Goal: Task Accomplishment & Management: Use online tool/utility

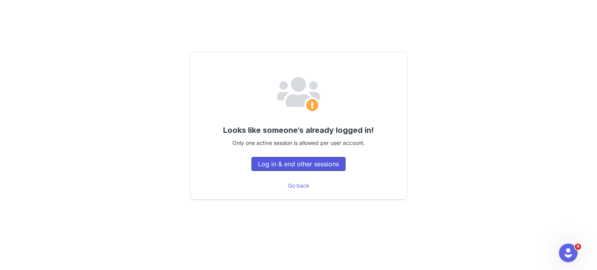
click at [268, 161] on button "Log in & end other sessions" at bounding box center [299, 164] width 94 height 14
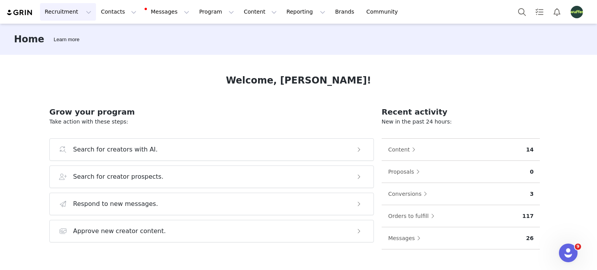
click at [49, 13] on button "Recruitment Recruitment" at bounding box center [68, 11] width 56 height 17
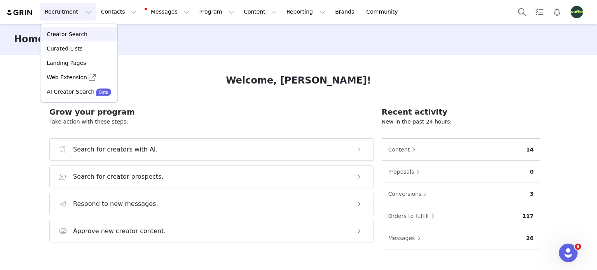
drag, startPoint x: 70, startPoint y: 32, endPoint x: 76, endPoint y: 39, distance: 9.7
click at [70, 32] on p "Creator Search" at bounding box center [67, 34] width 41 height 8
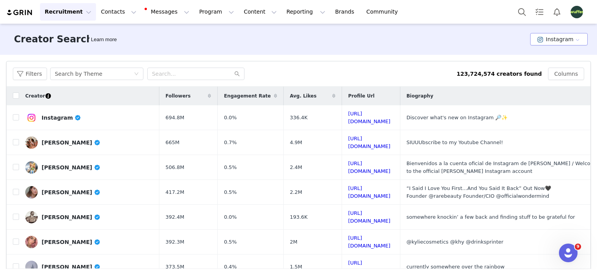
click at [541, 40] on button "Instagram" at bounding box center [559, 39] width 58 height 12
click at [549, 68] on li "TikTok" at bounding box center [555, 67] width 54 height 13
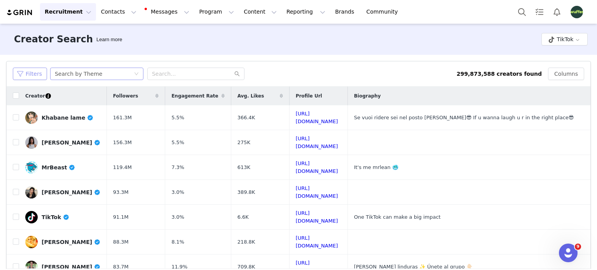
click at [40, 71] on button "Filters" at bounding box center [30, 74] width 34 height 12
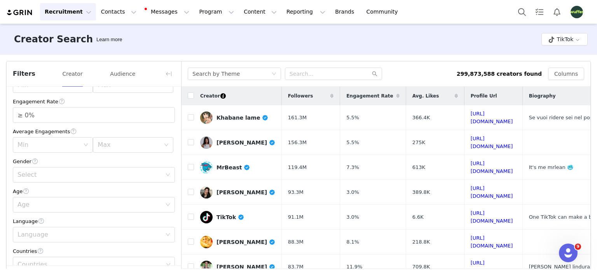
scroll to position [39, 0]
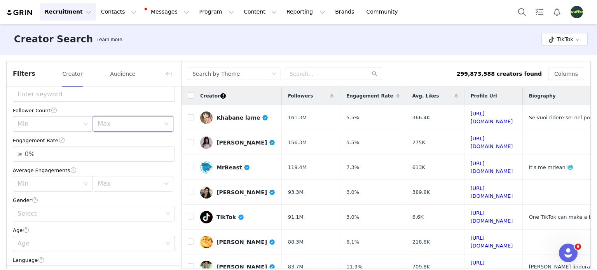
click at [115, 131] on div "Max" at bounding box center [131, 124] width 66 height 15
click at [104, 175] on li "75k" at bounding box center [128, 174] width 77 height 12
click at [65, 152] on input "≥ 0%" at bounding box center [93, 154] width 161 height 15
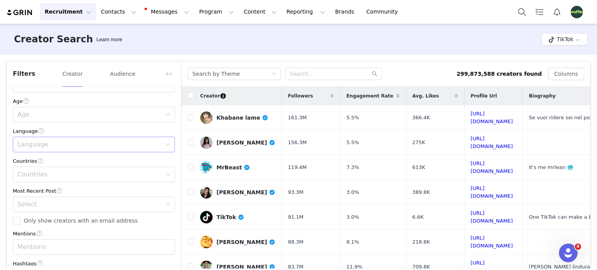
scroll to position [156, 0]
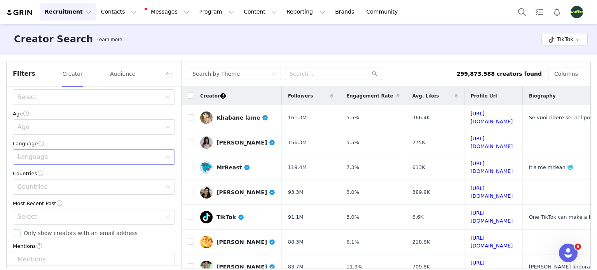
click at [48, 154] on div "Language" at bounding box center [89, 157] width 144 height 8
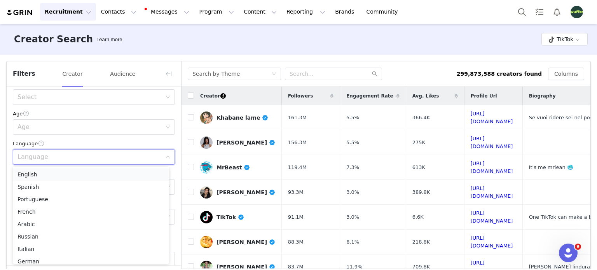
click at [48, 171] on li "English" at bounding box center [91, 174] width 156 height 12
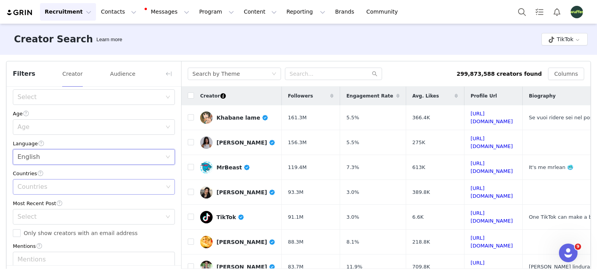
click at [44, 188] on div "Countries" at bounding box center [90, 187] width 146 height 8
click at [48, 186] on div "Countries" at bounding box center [90, 187] width 146 height 8
type input "[GEOGRAPHIC_DATA]"
click at [42, 203] on li "[GEOGRAPHIC_DATA]" at bounding box center [91, 204] width 156 height 12
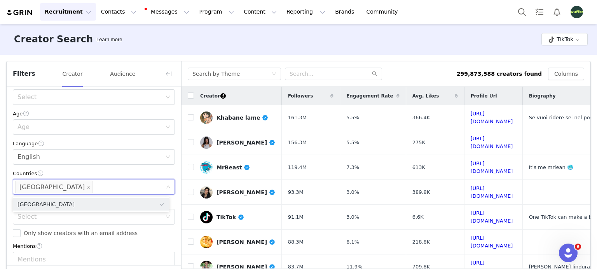
click at [74, 172] on div "Countries" at bounding box center [94, 174] width 162 height 8
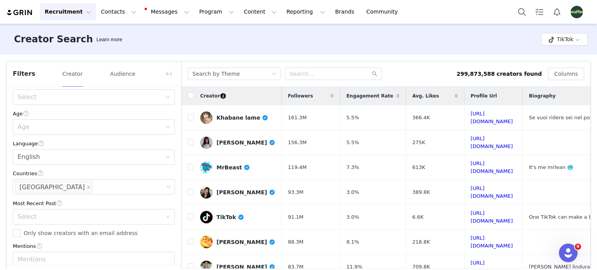
scroll to position [194, 0]
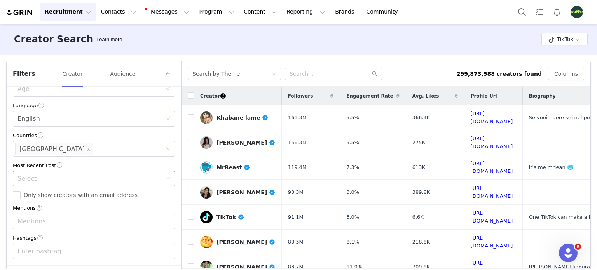
click at [43, 182] on div "Select" at bounding box center [91, 178] width 148 height 15
click at [47, 195] on li "<1 Month" at bounding box center [91, 195] width 156 height 12
click at [19, 195] on input "Only show creators with an email address" at bounding box center [17, 195] width 8 height 8
checkbox input "true"
click at [63, 253] on div "Enter hashtag" at bounding box center [90, 252] width 146 height 8
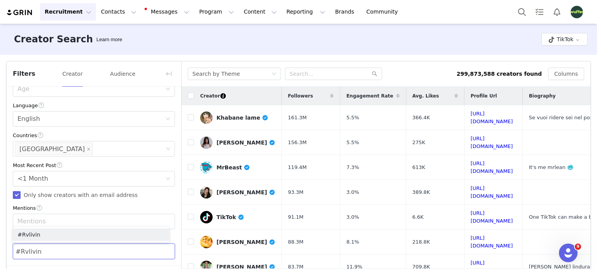
type input "#Rvliving"
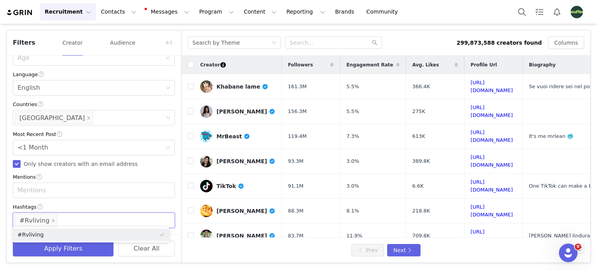
click at [94, 201] on div "Current Creators Hide creators in my CRM Bio Phrase Follower Count [PERSON_NAME…" at bounding box center [94, 48] width 175 height 373
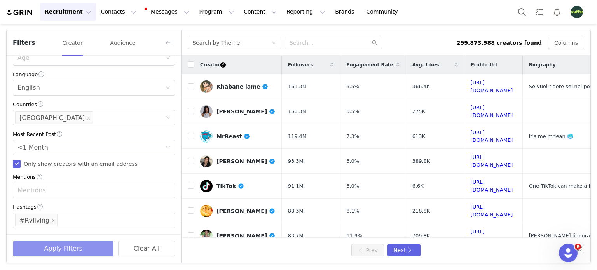
click at [76, 252] on button "Apply Filters" at bounding box center [63, 249] width 101 height 16
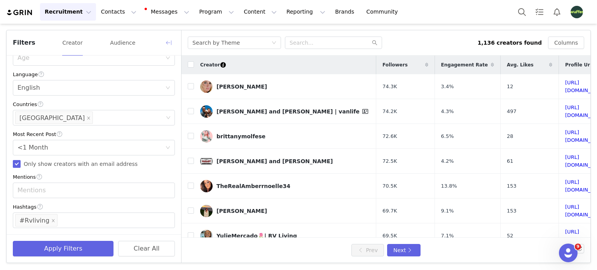
click at [169, 40] on button "button" at bounding box center [169, 43] width 12 height 12
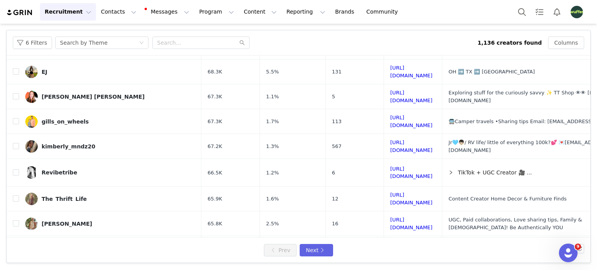
scroll to position [294, 0]
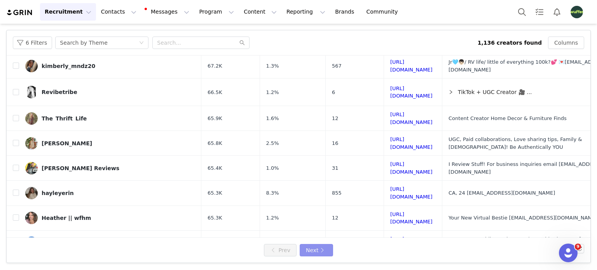
click at [313, 252] on button "Next" at bounding box center [316, 250] width 33 height 12
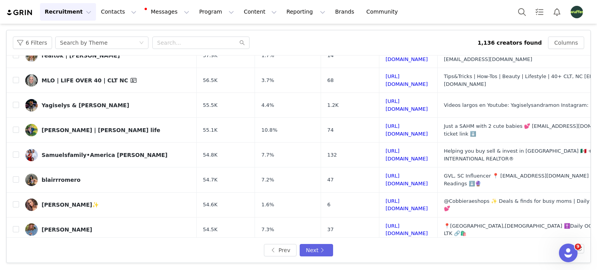
scroll to position [286, 0]
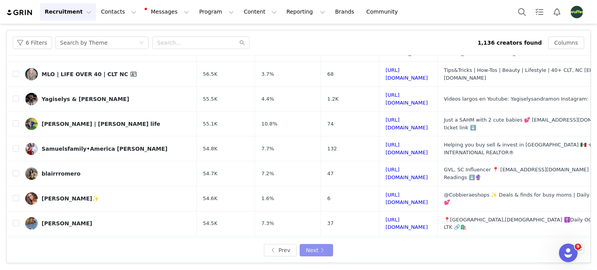
click at [316, 248] on button "Next" at bounding box center [316, 250] width 33 height 12
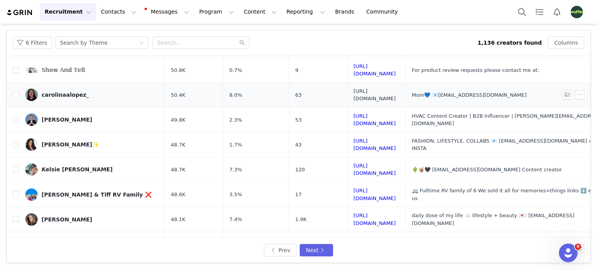
scroll to position [292, 0]
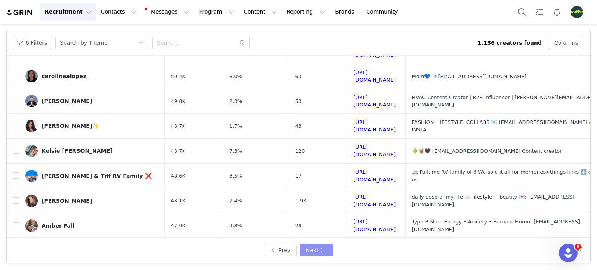
click at [317, 249] on button "Next" at bounding box center [316, 250] width 33 height 12
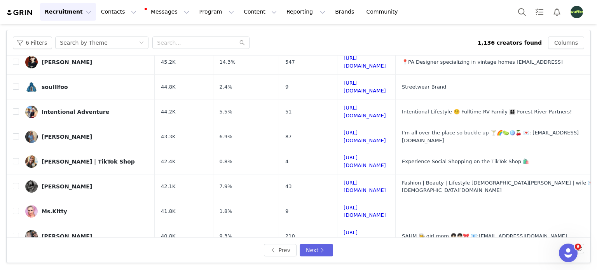
scroll to position [289, 0]
click at [322, 248] on button "Next" at bounding box center [316, 250] width 33 height 12
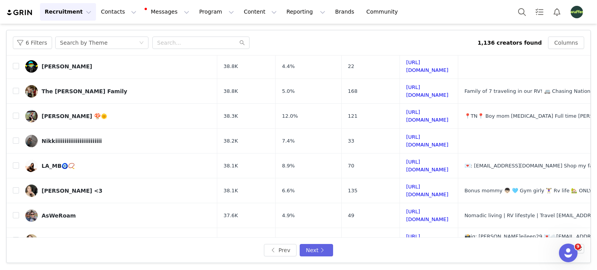
scroll to position [286, 0]
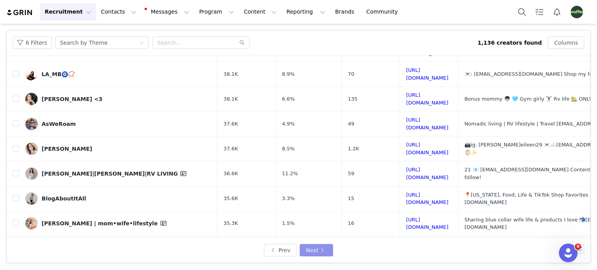
click at [322, 250] on button "Next" at bounding box center [316, 250] width 33 height 12
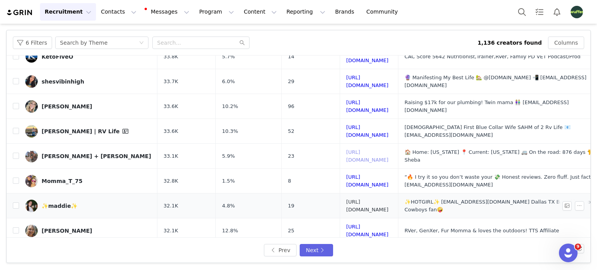
scroll to position [292, 0]
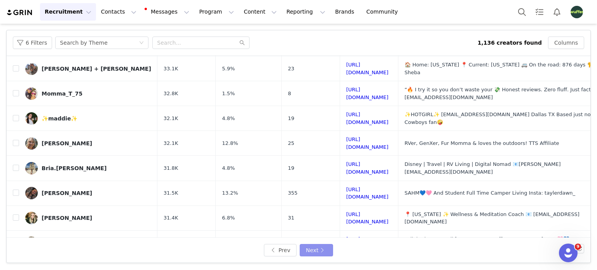
click at [315, 252] on button "Next" at bounding box center [316, 250] width 33 height 12
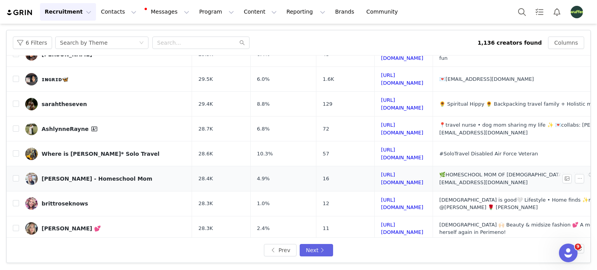
scroll to position [283, 0]
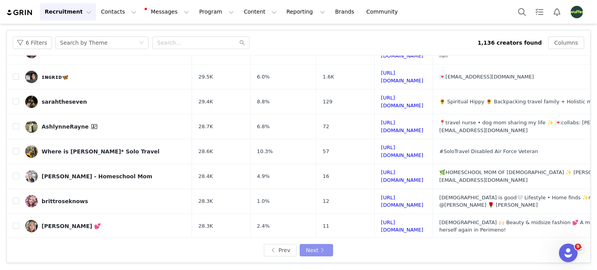
click at [317, 248] on button "Next" at bounding box center [316, 250] width 33 height 12
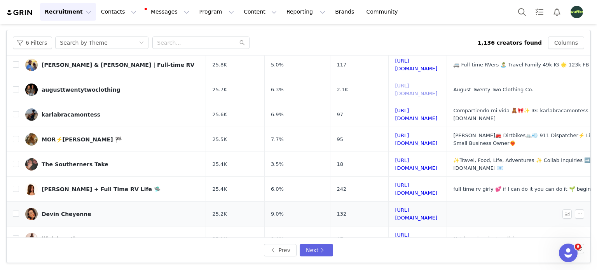
scroll to position [303, 0]
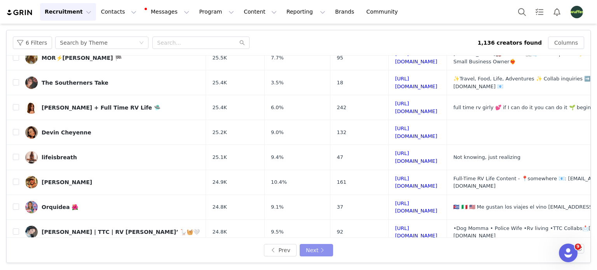
click at [317, 248] on button "Next" at bounding box center [316, 250] width 33 height 12
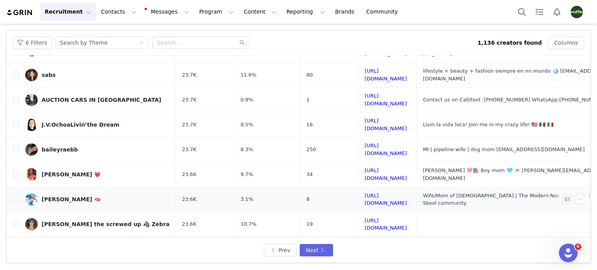
scroll to position [289, 0]
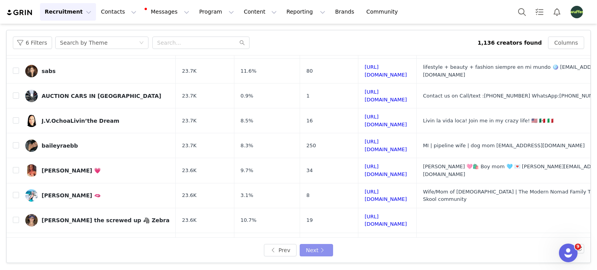
drag, startPoint x: 314, startPoint y: 249, endPoint x: 318, endPoint y: 245, distance: 5.2
click at [314, 249] on button "Next" at bounding box center [316, 250] width 33 height 12
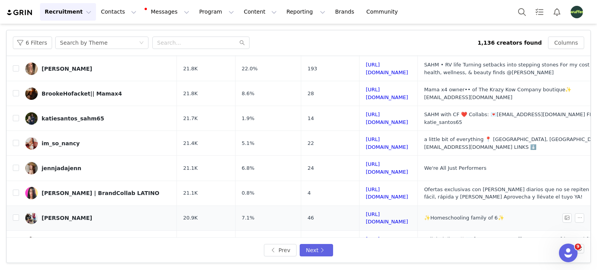
scroll to position [253, 0]
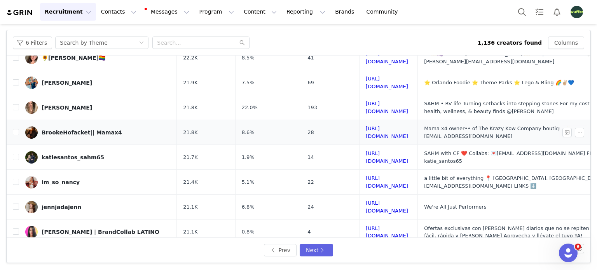
click at [360, 120] on td "[URL][DOMAIN_NAME]" at bounding box center [389, 132] width 58 height 25
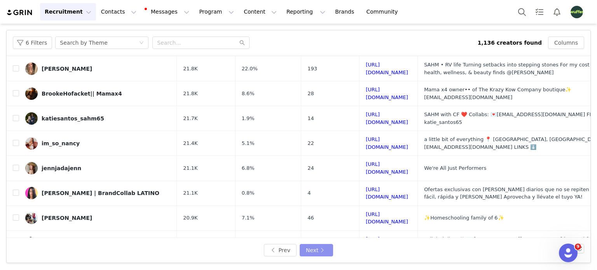
click at [308, 252] on button "Next" at bounding box center [316, 250] width 33 height 12
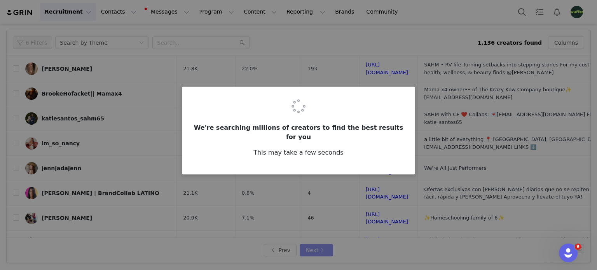
scroll to position [0, 0]
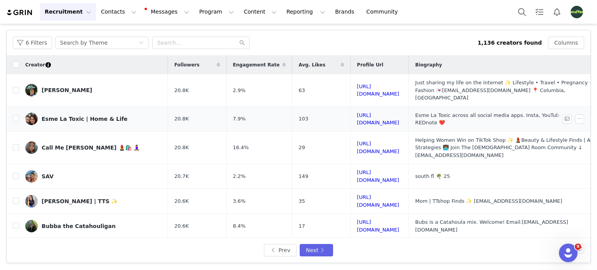
click at [351, 117] on td "[URL][DOMAIN_NAME]" at bounding box center [380, 119] width 58 height 25
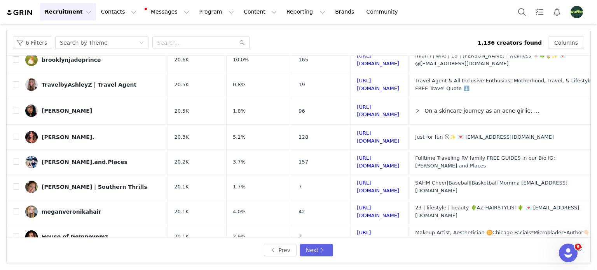
scroll to position [297, 0]
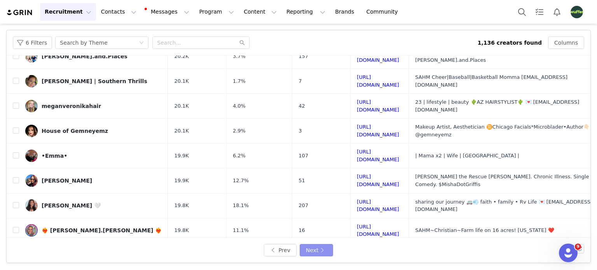
click at [313, 250] on button "Next" at bounding box center [316, 250] width 33 height 12
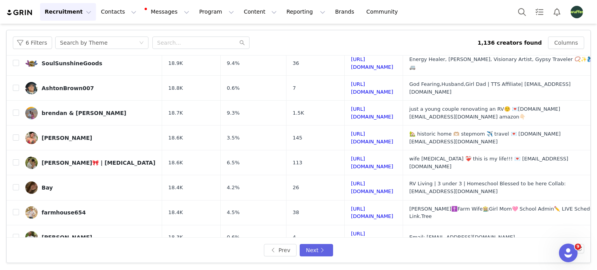
scroll to position [289, 0]
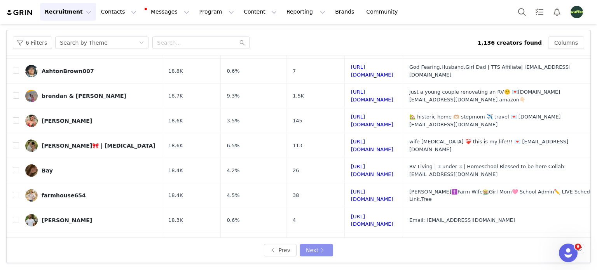
click at [311, 248] on button "Next" at bounding box center [316, 250] width 33 height 12
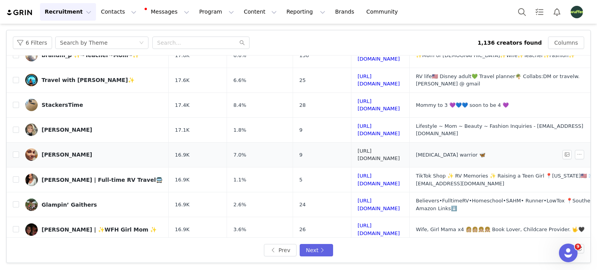
scroll to position [294, 0]
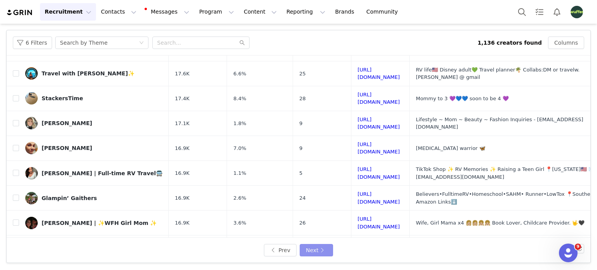
click at [320, 250] on button "Next" at bounding box center [316, 250] width 33 height 12
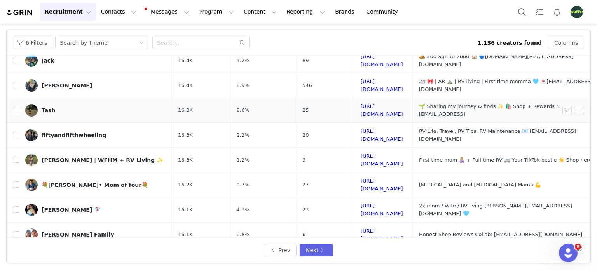
scroll to position [283, 0]
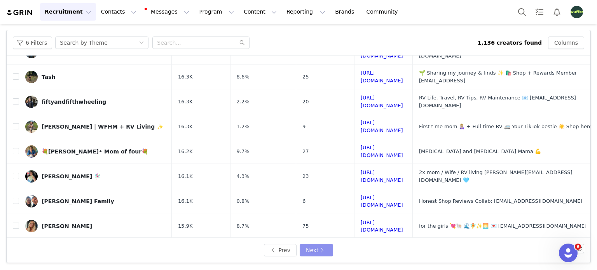
click at [317, 248] on button "Next" at bounding box center [316, 250] width 33 height 12
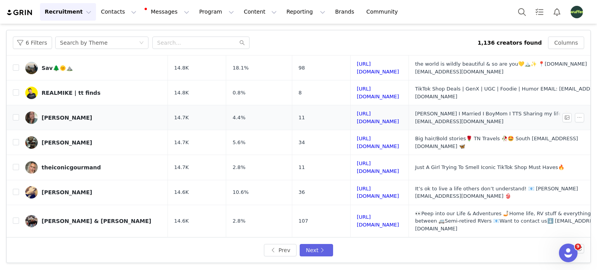
scroll to position [294, 0]
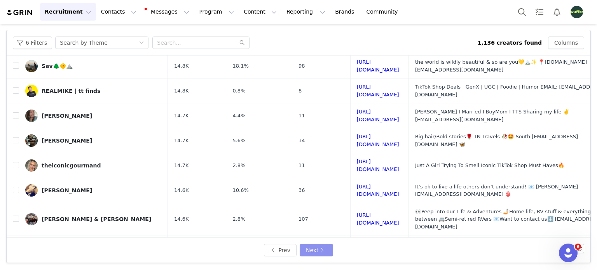
click at [325, 247] on button "Next" at bounding box center [316, 250] width 33 height 12
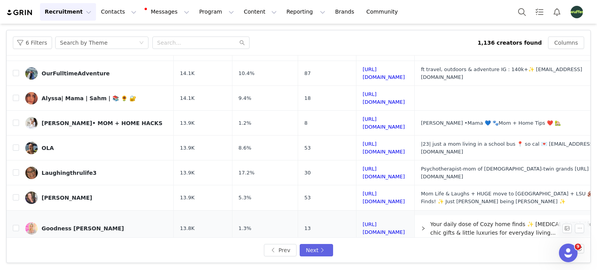
scroll to position [303, 0]
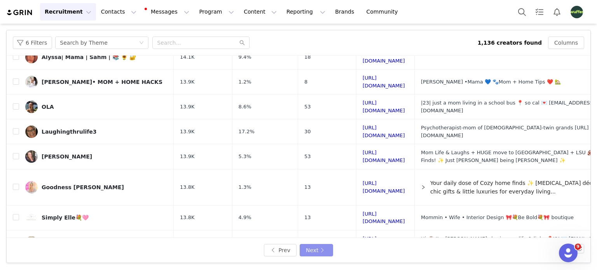
click at [308, 249] on button "Next" at bounding box center [316, 250] width 33 height 12
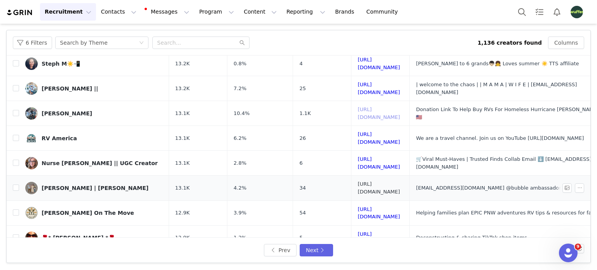
scroll to position [283, 0]
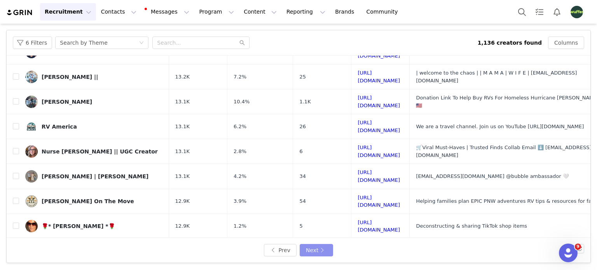
click at [310, 253] on button "Next" at bounding box center [316, 250] width 33 height 12
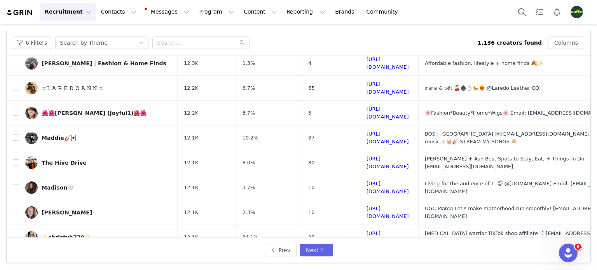
scroll to position [289, 0]
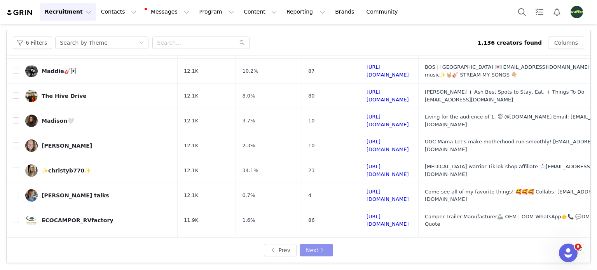
click at [316, 253] on button "Next" at bounding box center [316, 250] width 33 height 12
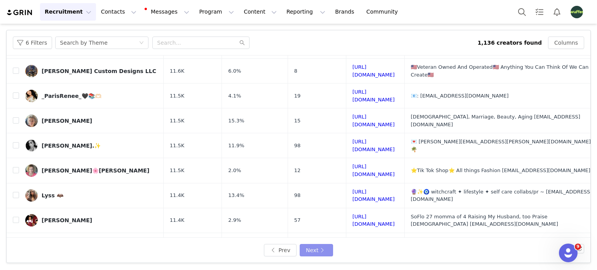
click at [308, 254] on button "Next" at bounding box center [316, 250] width 33 height 12
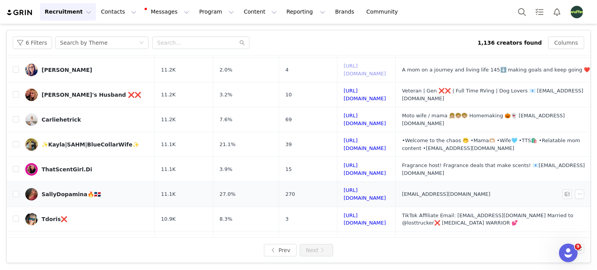
scroll to position [272, 0]
